Goal: Check status: Check status

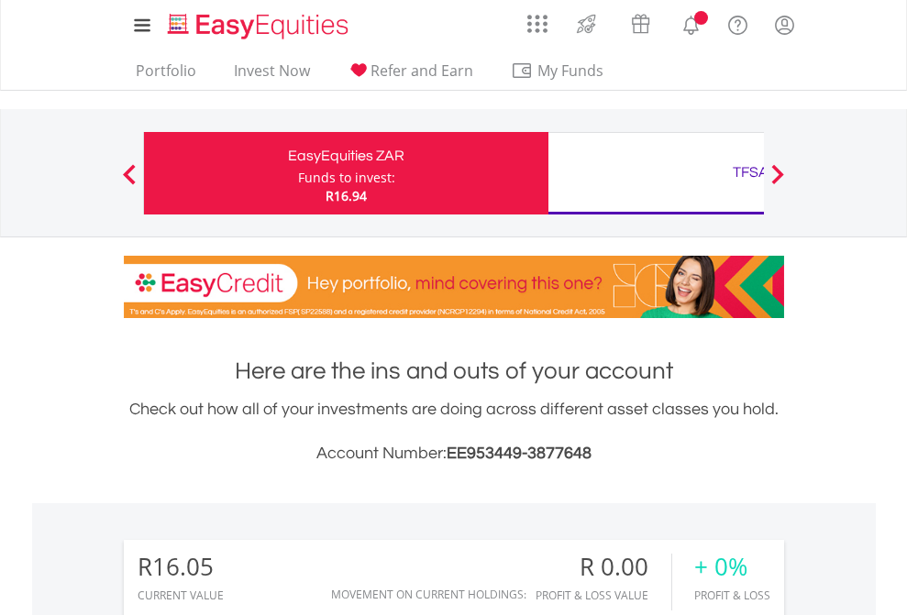
scroll to position [176, 288]
click at [298, 173] on div "Funds to invest:" at bounding box center [346, 178] width 97 height 18
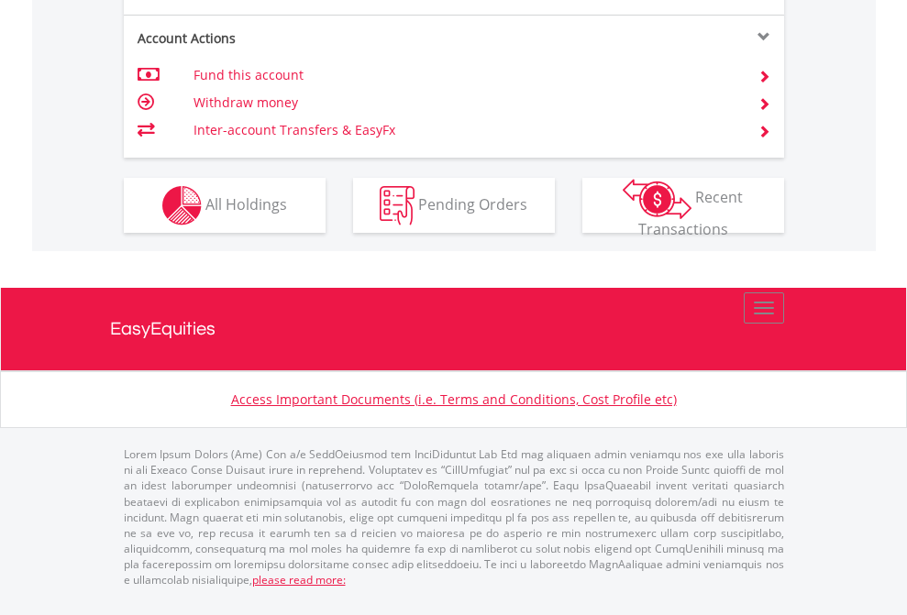
scroll to position [1758, 0]
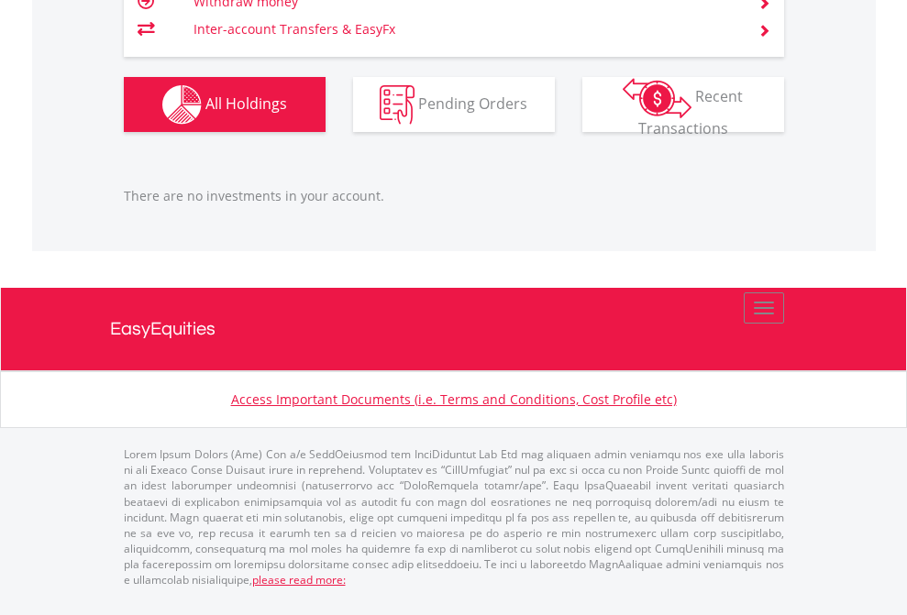
scroll to position [176, 288]
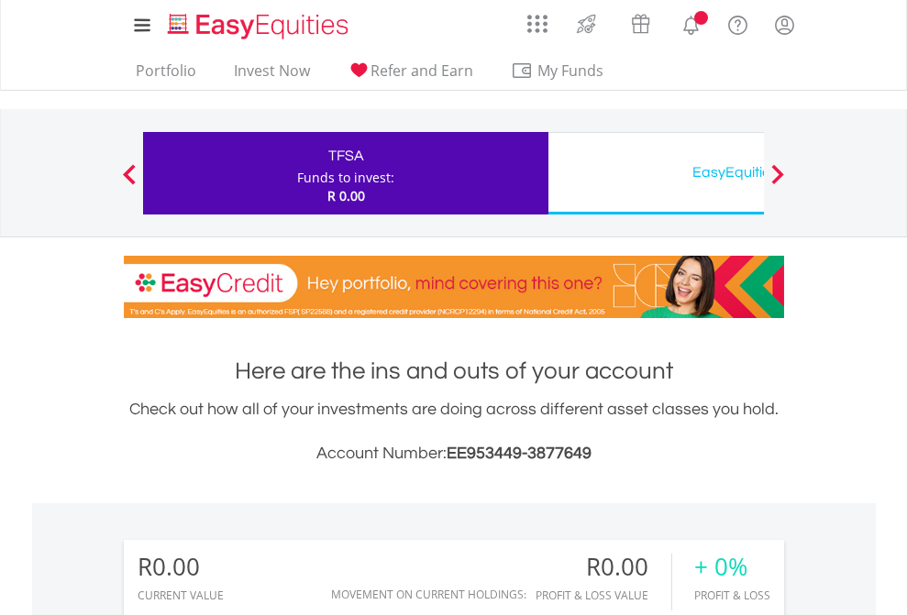
scroll to position [176, 288]
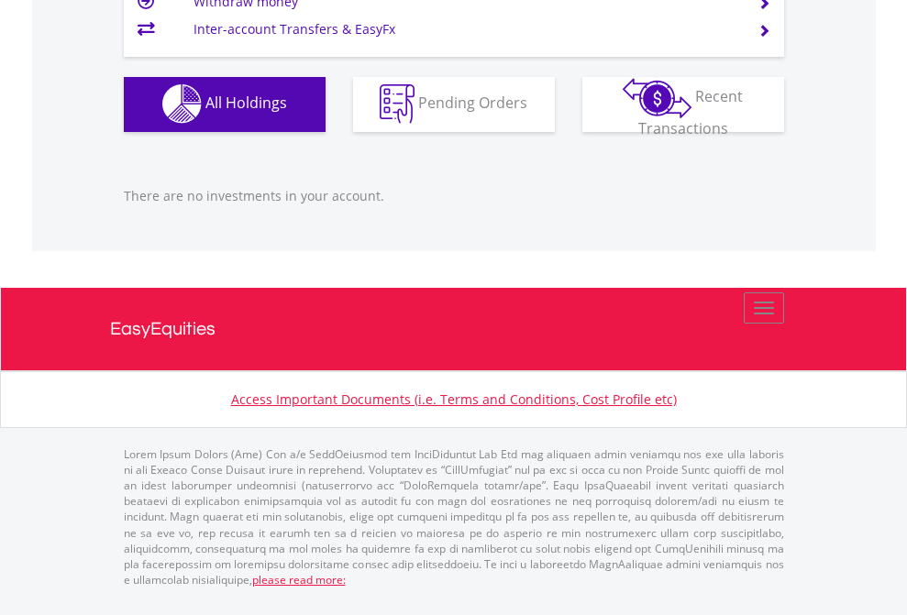
scroll to position [1816, 0]
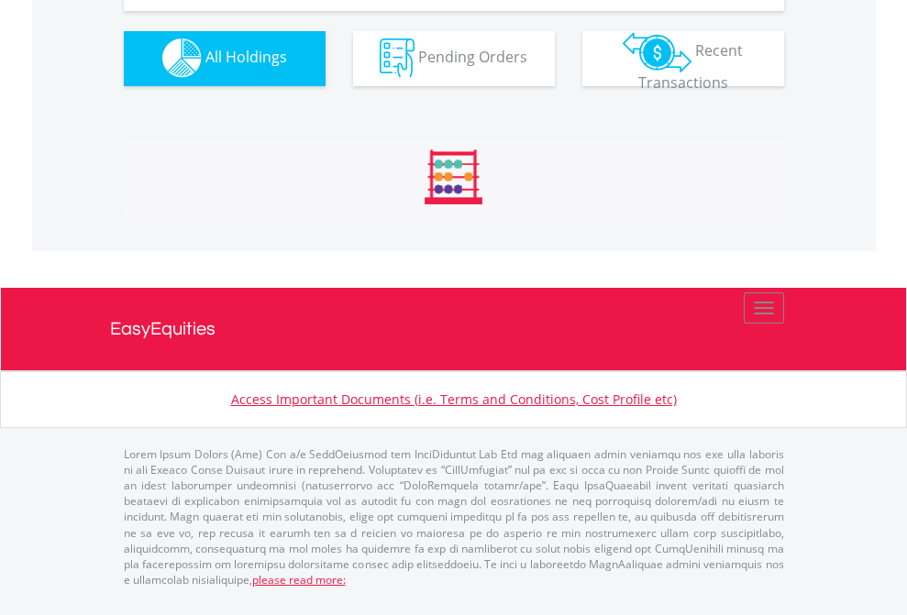
scroll to position [1816, 0]
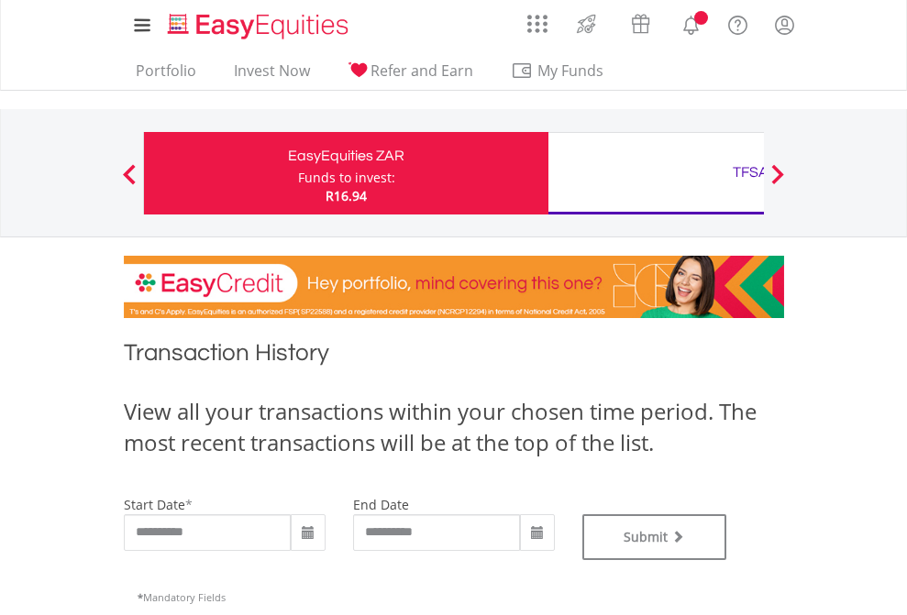
type input "**********"
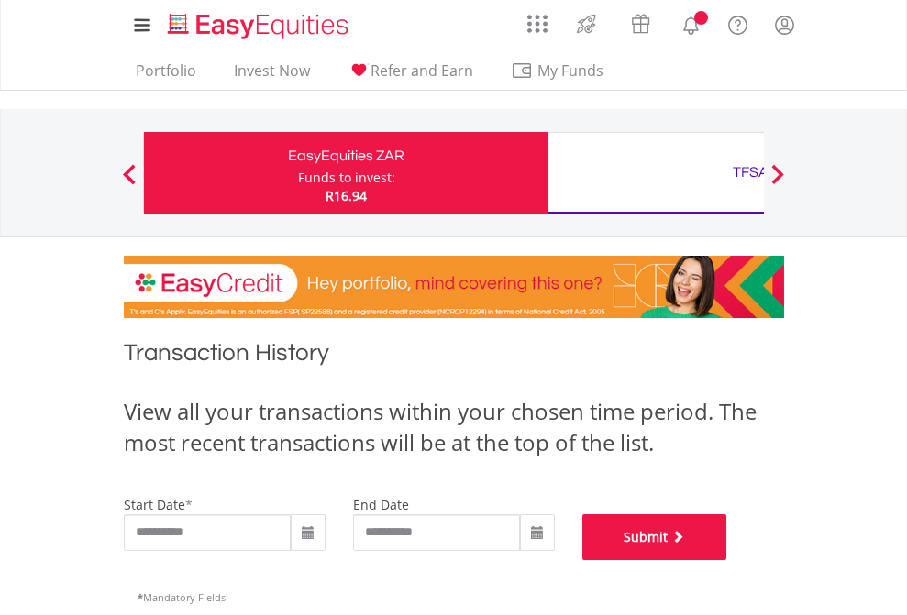
click at [727, 560] on button "Submit" at bounding box center [654, 538] width 145 height 46
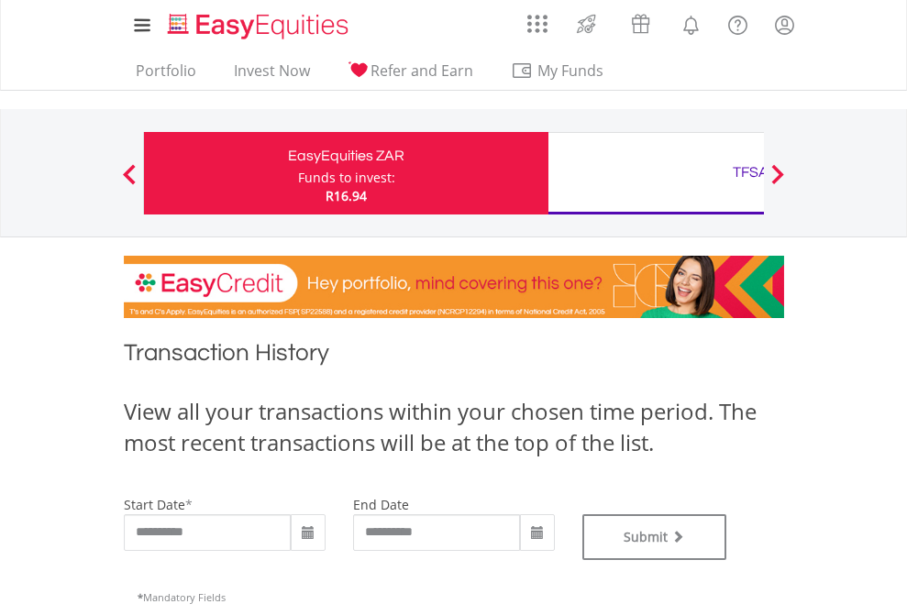
click at [656, 173] on div "TFSA" at bounding box center [751, 173] width 382 height 26
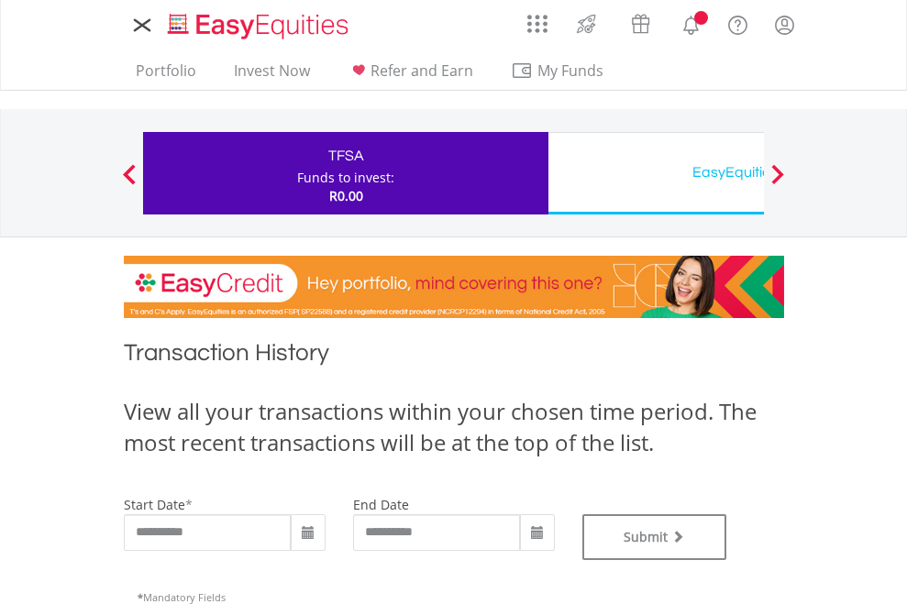
type input "**********"
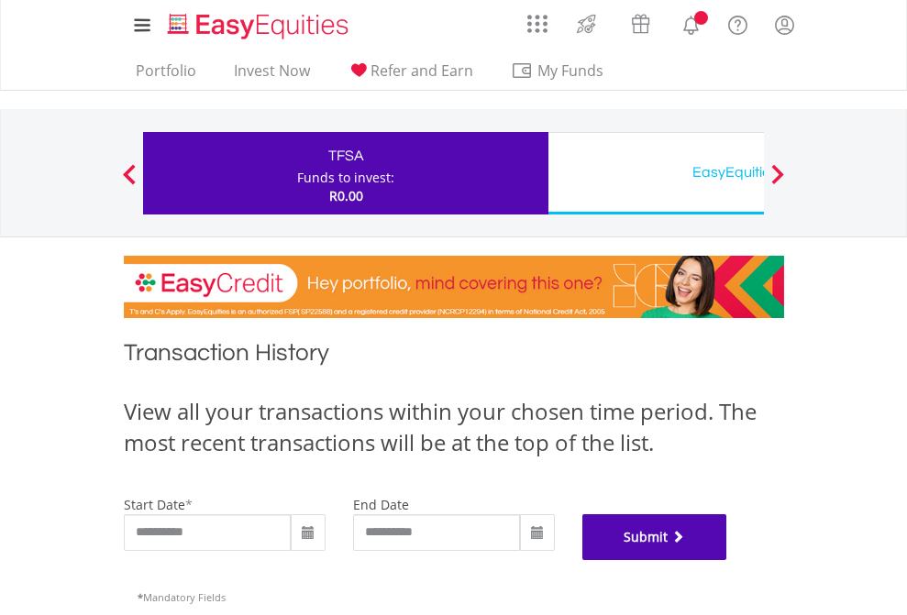
click at [727, 560] on button "Submit" at bounding box center [654, 538] width 145 height 46
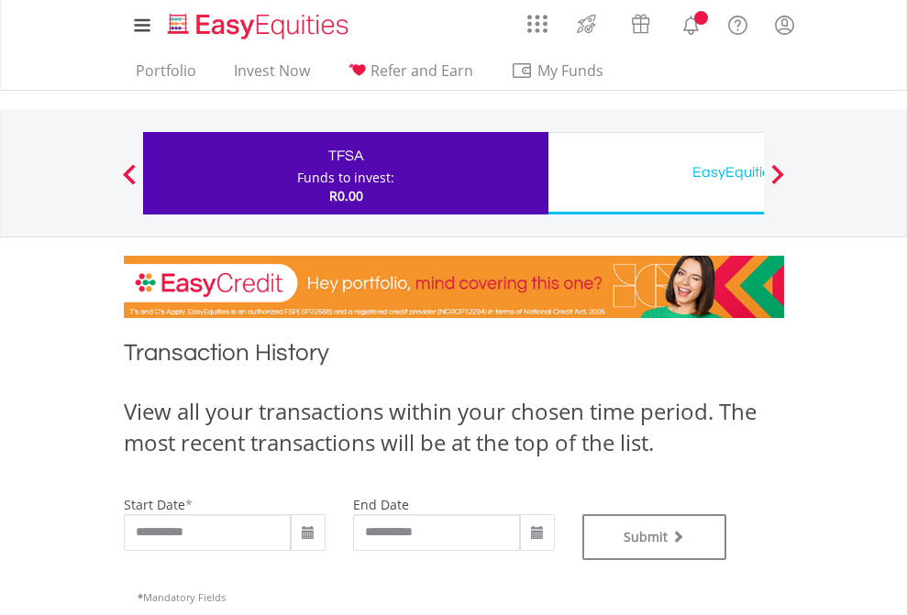
click at [656, 173] on div "EasyEquities USD" at bounding box center [751, 173] width 382 height 26
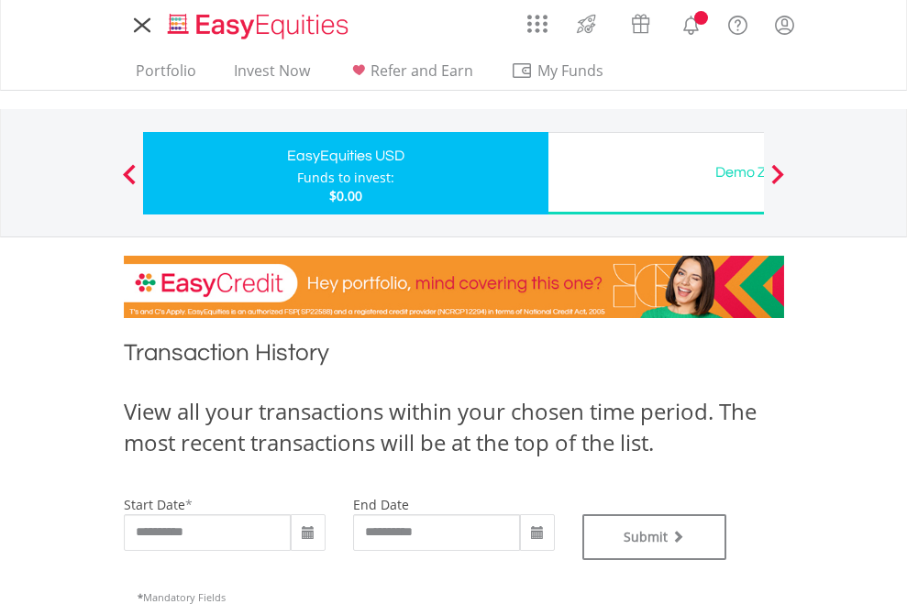
type input "**********"
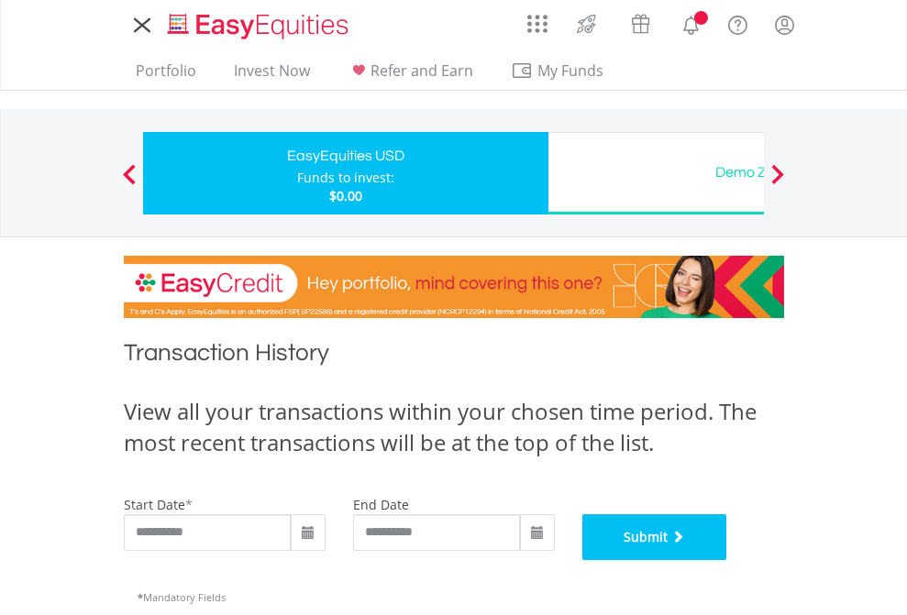
click at [727, 560] on button "Submit" at bounding box center [654, 538] width 145 height 46
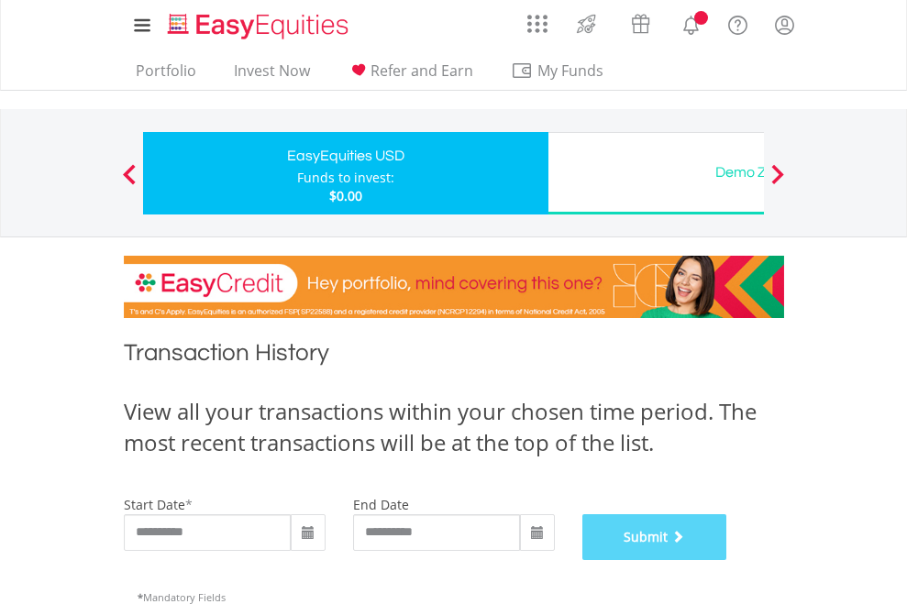
scroll to position [744, 0]
